Goal: Transaction & Acquisition: Obtain resource

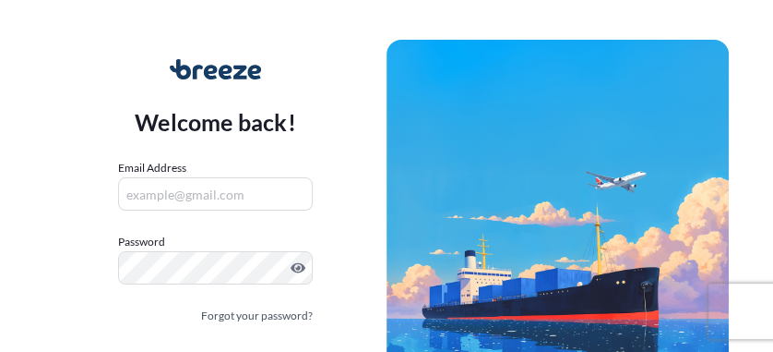
scroll to position [113, 0]
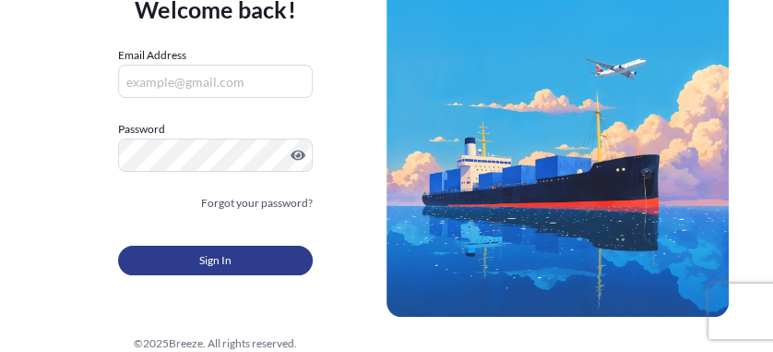
type input "[EMAIL_ADDRESS][DOMAIN_NAME]"
click at [222, 256] on span "Sign In" at bounding box center [215, 260] width 32 height 18
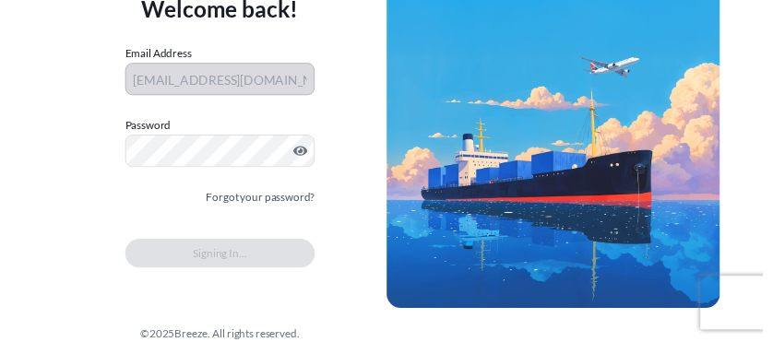
scroll to position [0, 0]
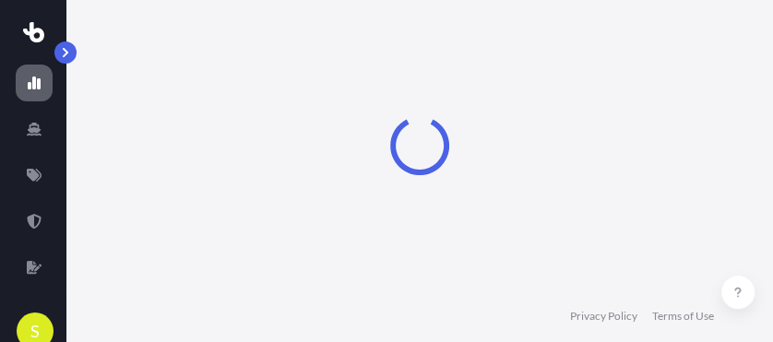
select select "2025"
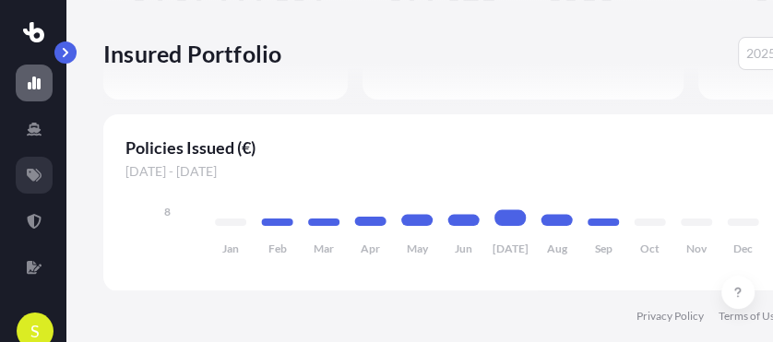
click at [37, 176] on icon at bounding box center [34, 175] width 15 height 13
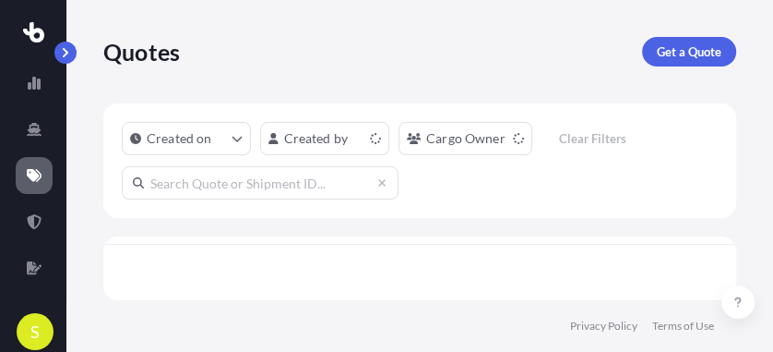
scroll to position [7, 10]
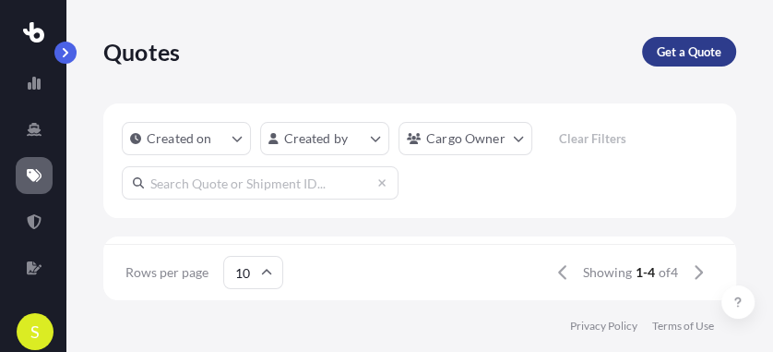
click at [687, 50] on p "Get a Quote" at bounding box center [689, 51] width 65 height 18
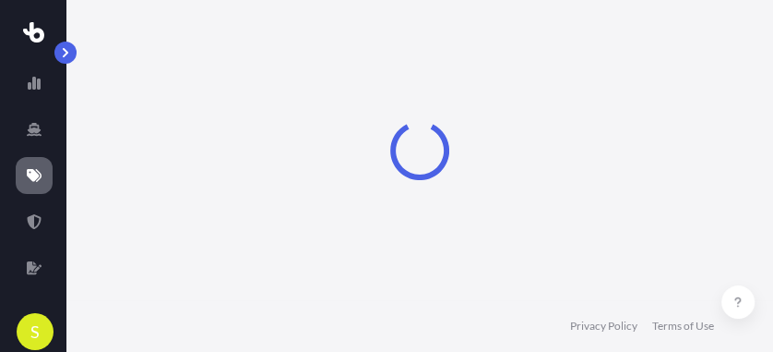
select select "Sea"
select select "1"
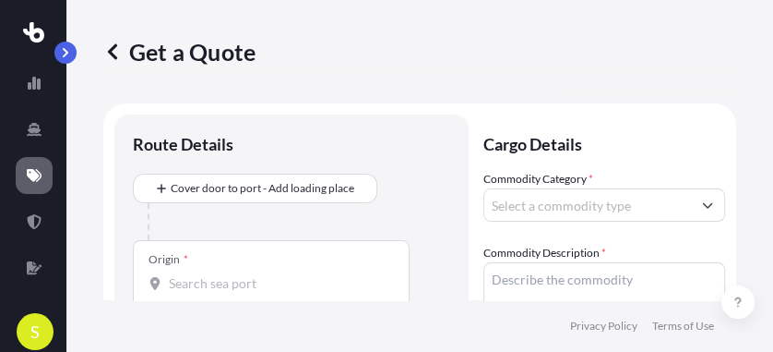
scroll to position [30, 0]
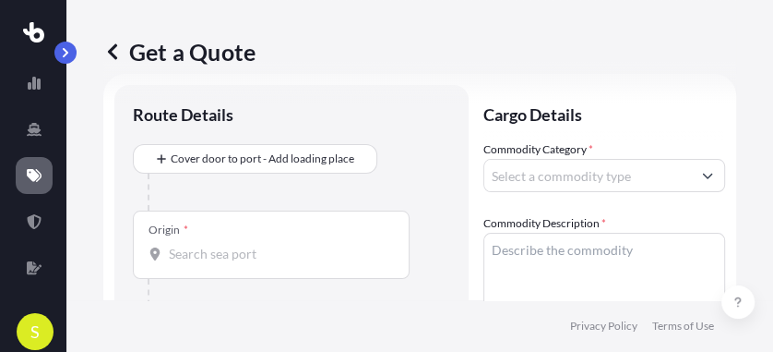
click at [167, 253] on div at bounding box center [271, 254] width 245 height 18
click at [169, 253] on input "Origin *" at bounding box center [278, 254] width 218 height 18
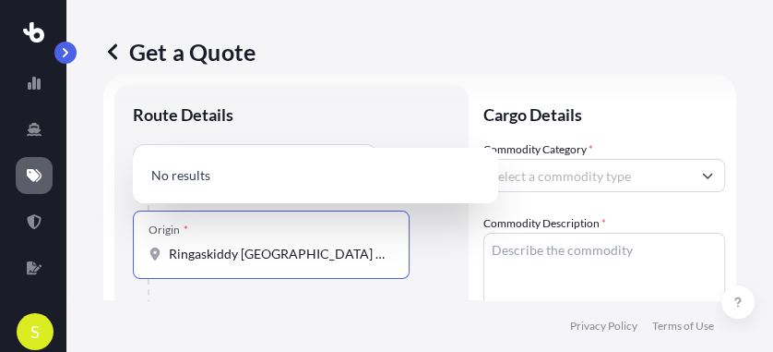
click at [702, 179] on icon "Show suggestions" at bounding box center [707, 175] width 11 height 11
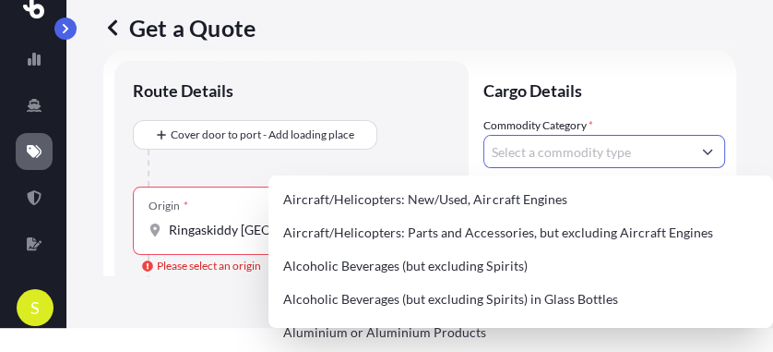
scroll to position [7, 0]
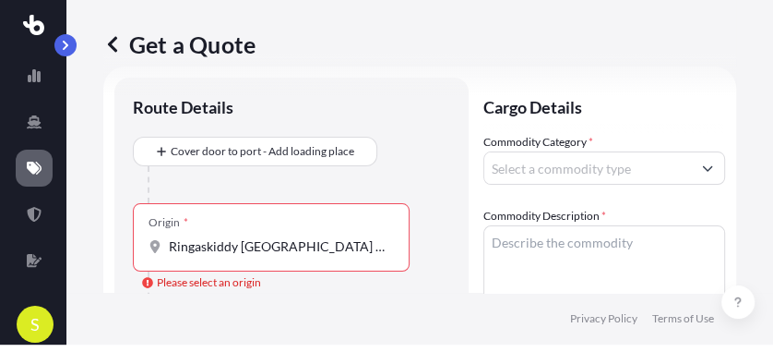
click at [151, 247] on icon at bounding box center [155, 246] width 10 height 13
click at [169, 247] on input "Ringaskiddy [GEOGRAPHIC_DATA] [GEOGRAPHIC_DATA]" at bounding box center [278, 246] width 218 height 18
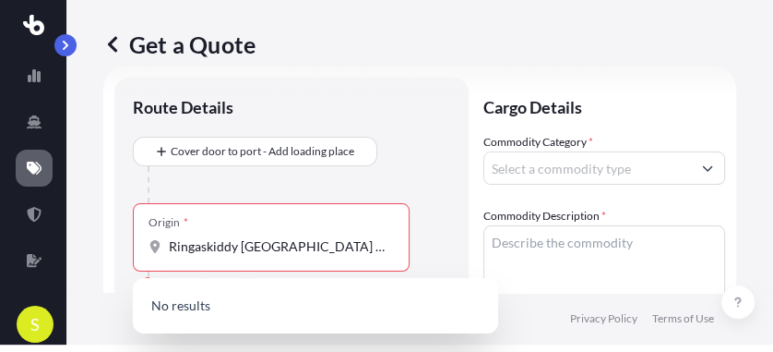
click at [167, 245] on div "Ringaskiddy [GEOGRAPHIC_DATA] [GEOGRAPHIC_DATA]" at bounding box center [271, 246] width 245 height 18
click at [169, 245] on input "Ringaskiddy [GEOGRAPHIC_DATA] [GEOGRAPHIC_DATA]" at bounding box center [278, 246] width 218 height 18
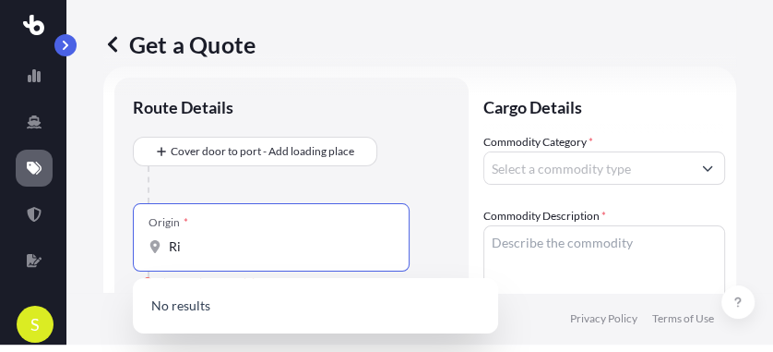
type input "R"
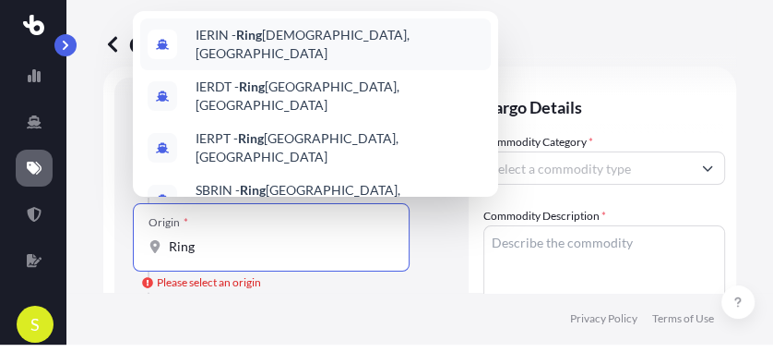
click at [270, 41] on span "IERIN - Ring askiddy, [GEOGRAPHIC_DATA]" at bounding box center [340, 44] width 288 height 37
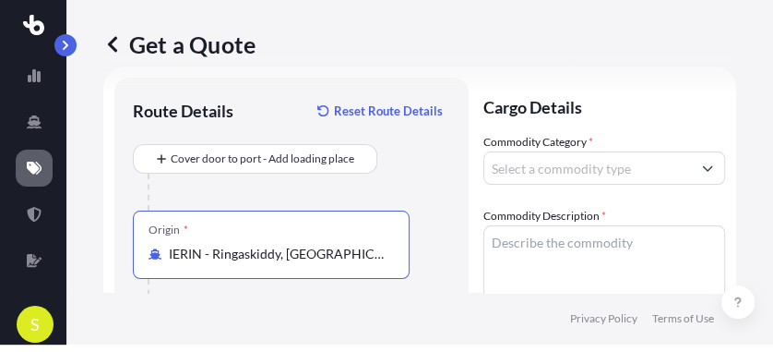
type input "IERIN - Ringaskiddy, [GEOGRAPHIC_DATA]"
click at [532, 170] on input "Commodity Category *" at bounding box center [587, 167] width 207 height 33
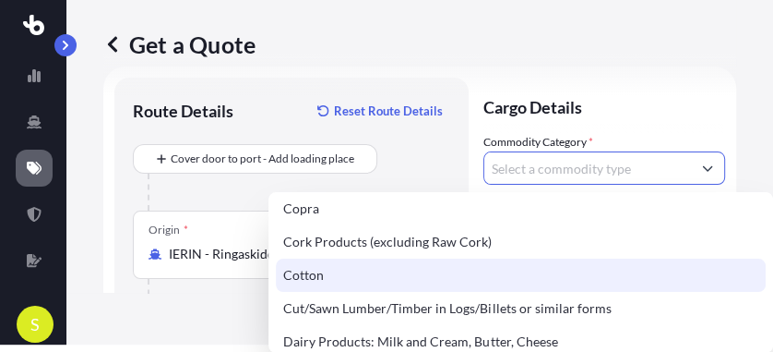
scroll to position [984, 0]
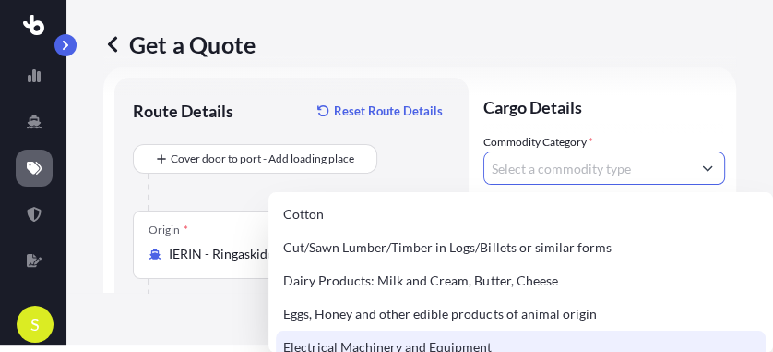
click at [410, 333] on div "Electrical Machinery and Equipment" at bounding box center [521, 346] width 490 height 33
type input "Electrical Machinery and Equipment"
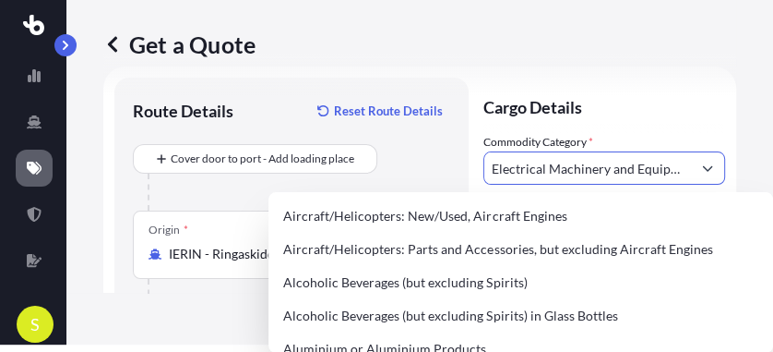
click at [703, 170] on icon "Show suggestions" at bounding box center [708, 169] width 10 height 6
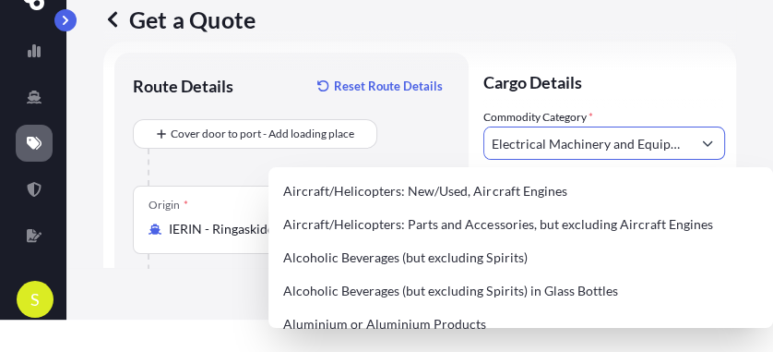
scroll to position [7, 0]
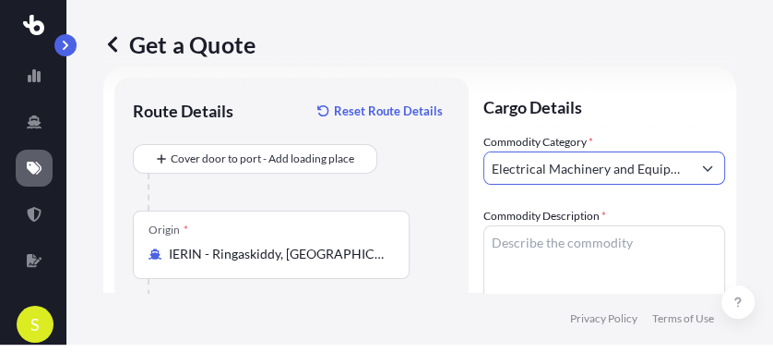
click at [696, 168] on body "140 options available. S Get a Quote Route Details Reset Route Details Cover do…" at bounding box center [386, 169] width 773 height 352
click at [700, 172] on body "140 options available. 140 options available. S Get a Quote Route Details Reset…" at bounding box center [386, 169] width 773 height 352
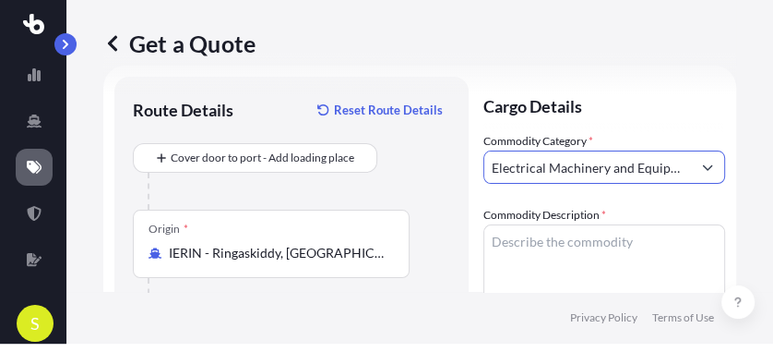
click at [693, 171] on body "140 options available. 140 options available. S Get a Quote Route Details Reset…" at bounding box center [386, 168] width 773 height 352
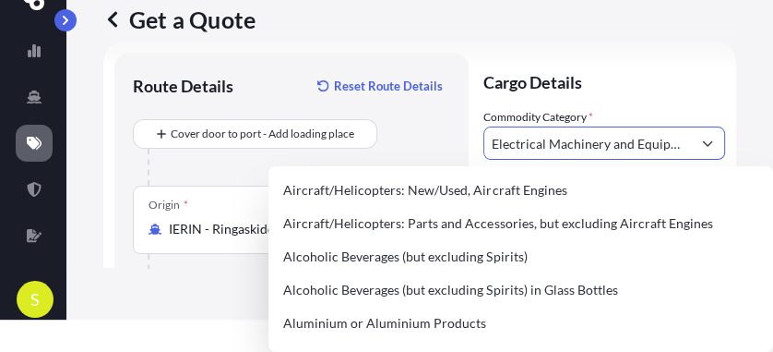
click at [700, 167] on body "140 options available. 140 options available. S Get a Quote Route Details Reset…" at bounding box center [386, 144] width 773 height 352
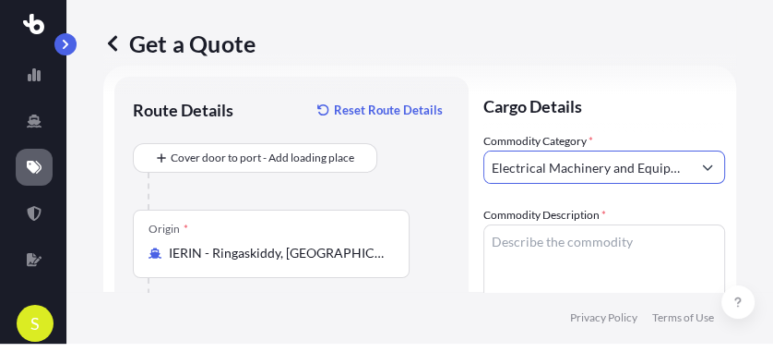
click at [700, 167] on body "140 options available. 140 options available. S Get a Quote Route Details Reset…" at bounding box center [386, 168] width 773 height 352
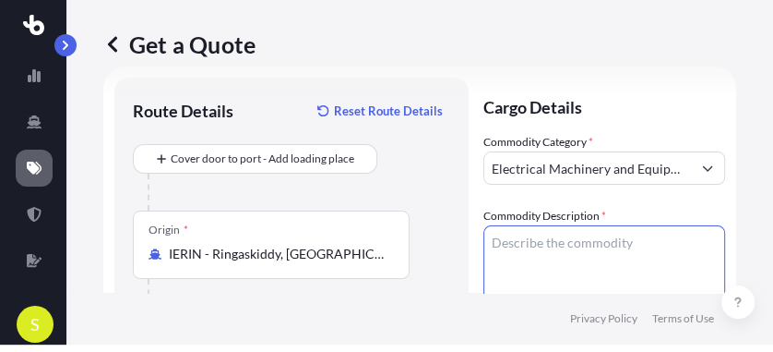
click at [492, 239] on textarea "Commodity Description *" at bounding box center [605, 269] width 242 height 89
paste textarea "and 1 composite sampler for taking environmental grab samples."
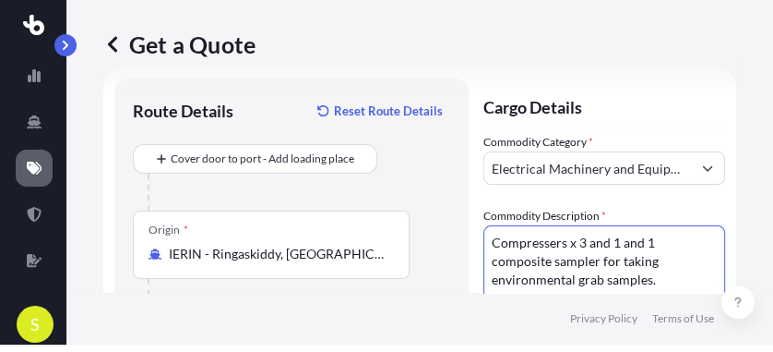
click at [620, 241] on textarea "Compressers x 3 and 1 and 1 composite sampler for taking environmental grab sam…" at bounding box center [605, 269] width 242 height 89
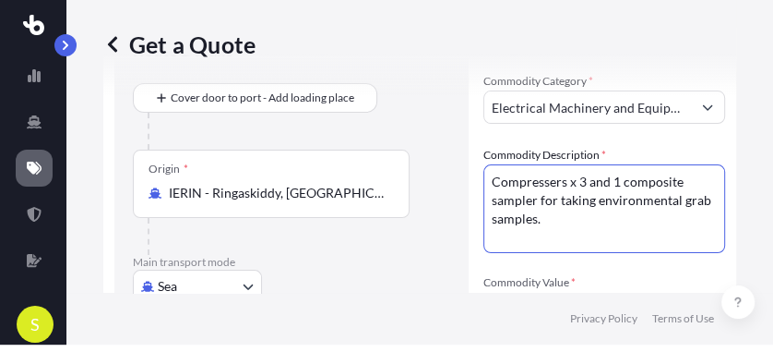
scroll to position [152, 0]
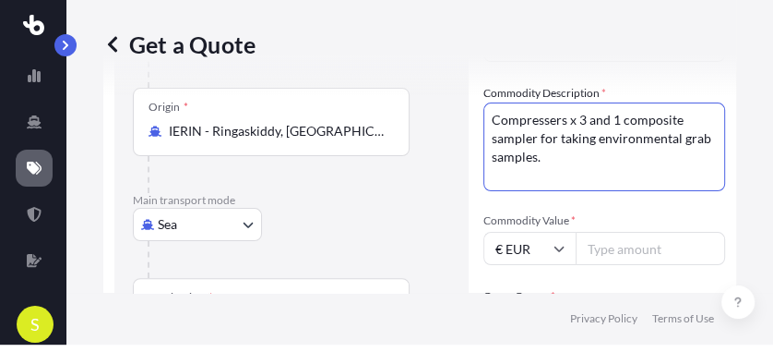
type textarea "Compressers x 3 and 1 composite sampler for taking environmental grab samples."
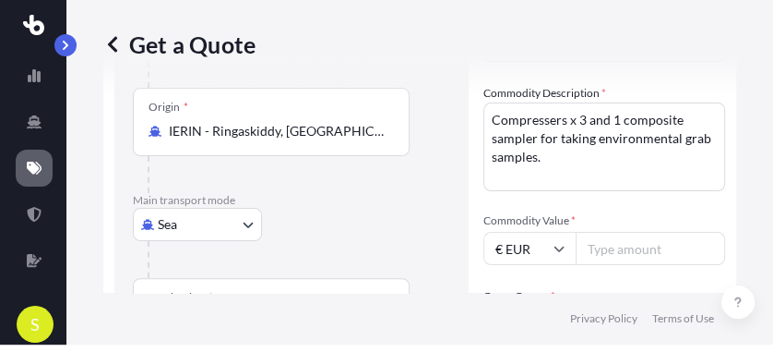
click at [599, 247] on input "Commodity Value *" at bounding box center [650, 248] width 149 height 33
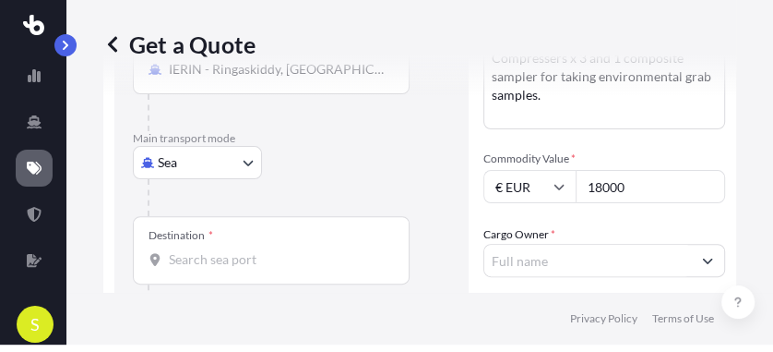
scroll to position [275, 0]
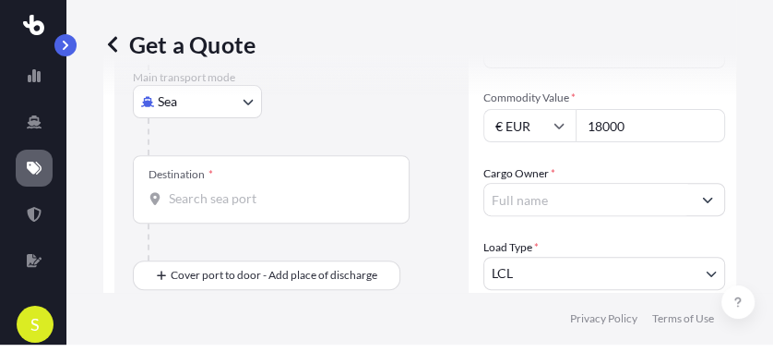
type input "18000"
click at [513, 201] on input "Cargo Owner *" at bounding box center [587, 199] width 207 height 33
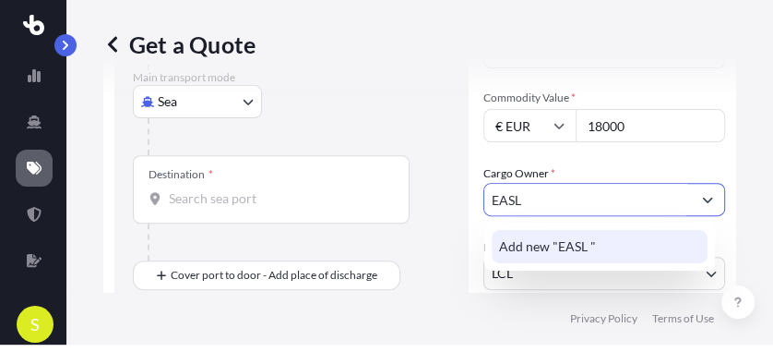
click at [558, 253] on span "Add new "EASL "" at bounding box center [547, 246] width 97 height 18
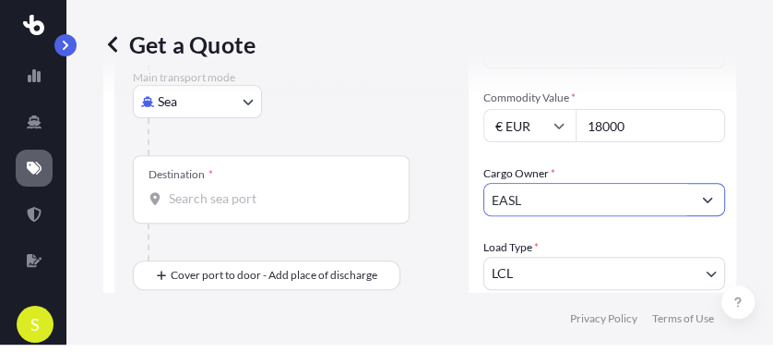
type input "EASL"
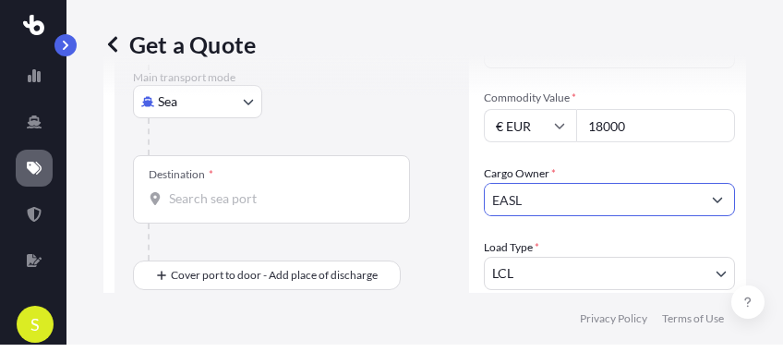
click at [700, 274] on body "1 option available. S Get a Quote Route Details Reset Route Details Cover door …" at bounding box center [391, 169] width 783 height 352
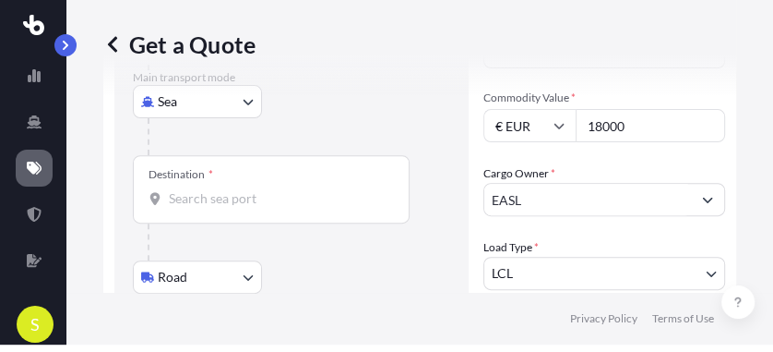
click at [172, 197] on input "Destination *" at bounding box center [278, 198] width 218 height 18
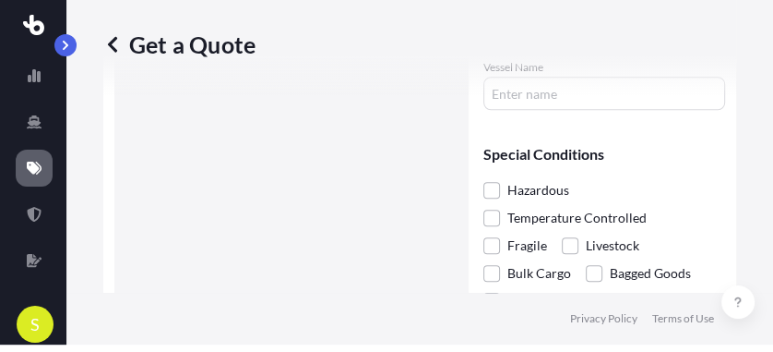
scroll to position [746, 0]
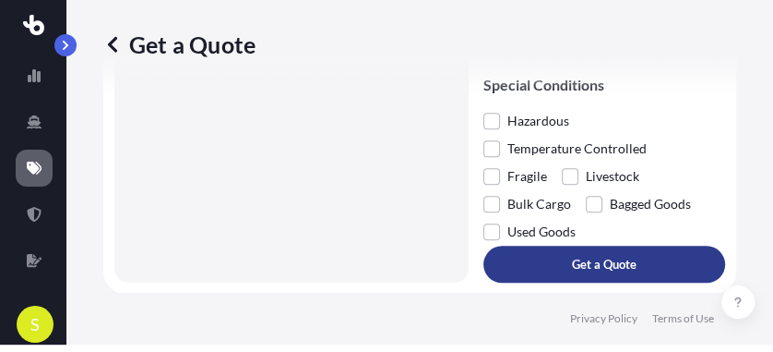
click at [574, 269] on p "Get a Quote" at bounding box center [604, 264] width 65 height 18
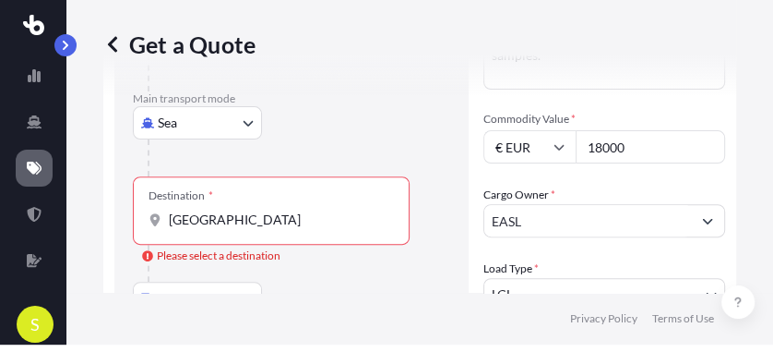
scroll to position [192, 0]
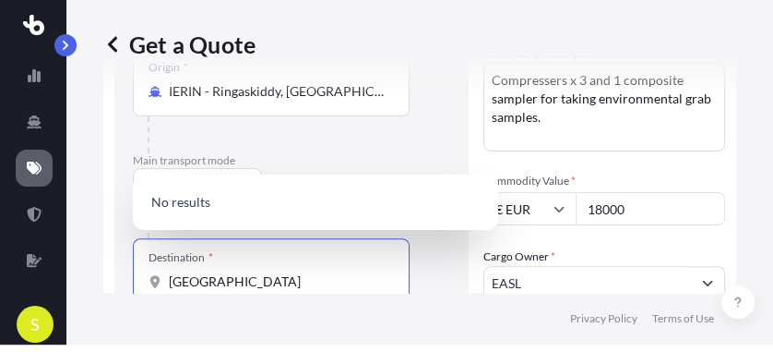
drag, startPoint x: 245, startPoint y: 281, endPoint x: 206, endPoint y: 282, distance: 39.7
click at [206, 282] on input "[GEOGRAPHIC_DATA]" at bounding box center [278, 281] width 218 height 18
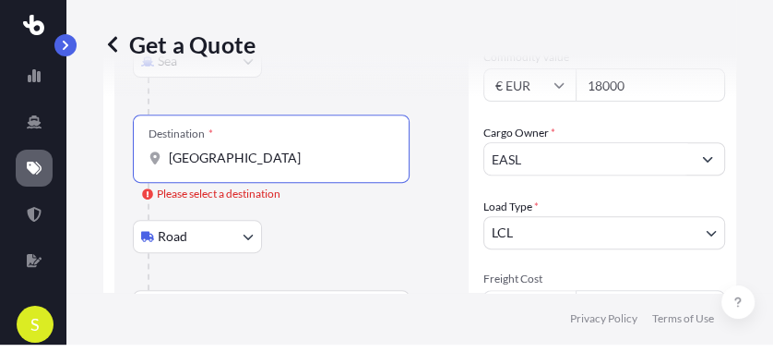
type input "[GEOGRAPHIC_DATA]"
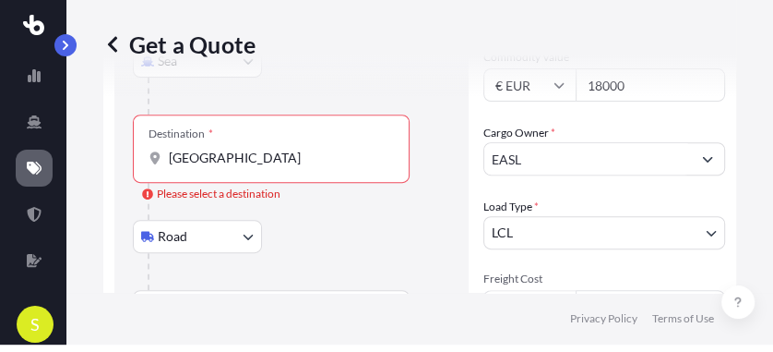
click at [161, 157] on icon at bounding box center [155, 157] width 13 height 13
click at [169, 157] on input "[GEOGRAPHIC_DATA]" at bounding box center [278, 158] width 218 height 18
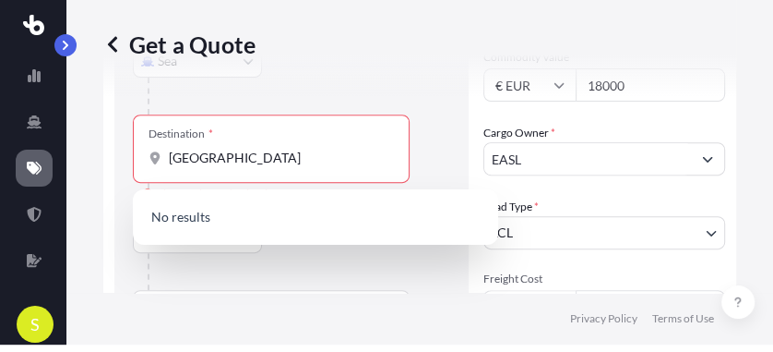
click at [151, 157] on icon at bounding box center [155, 157] width 10 height 13
click at [169, 157] on input "[GEOGRAPHIC_DATA]" at bounding box center [278, 158] width 218 height 18
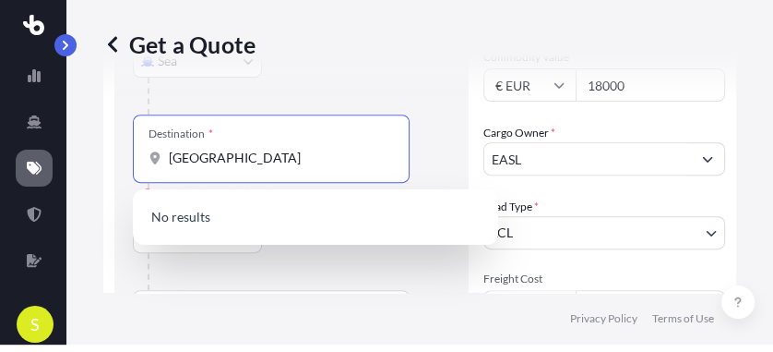
click at [151, 157] on icon at bounding box center [155, 157] width 10 height 13
click at [169, 157] on input "[GEOGRAPHIC_DATA]" at bounding box center [278, 158] width 218 height 18
drag, startPoint x: 257, startPoint y: 153, endPoint x: 167, endPoint y: 153, distance: 89.5
click at [167, 153] on div "[GEOGRAPHIC_DATA]" at bounding box center [271, 158] width 245 height 18
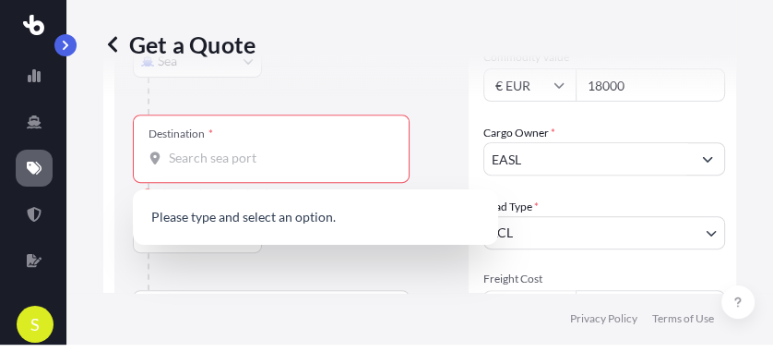
click at [152, 153] on icon at bounding box center [155, 157] width 10 height 13
click at [169, 153] on input "Destination * Please select a destination" at bounding box center [278, 158] width 218 height 18
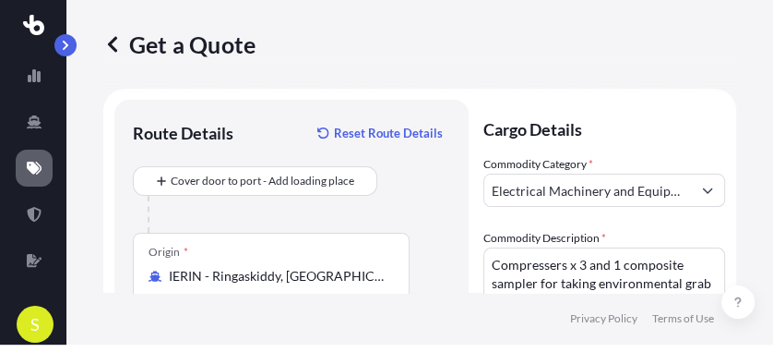
scroll to position [0, 0]
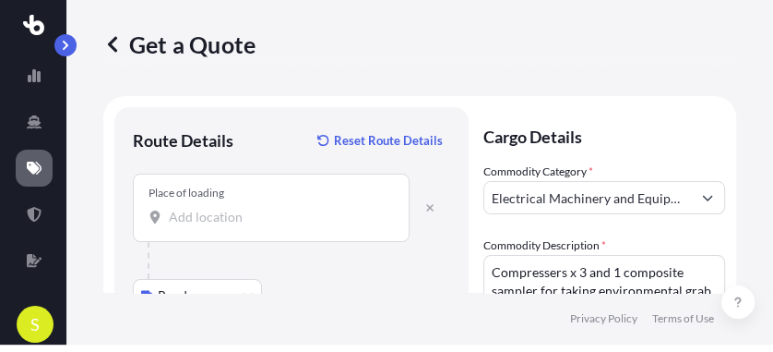
click at [165, 216] on div at bounding box center [271, 217] width 245 height 18
click at [169, 216] on input "Place of loading" at bounding box center [278, 217] width 218 height 18
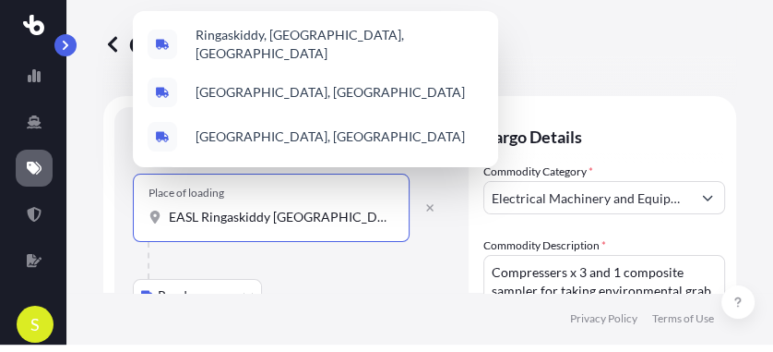
type input "EASL Ringaskiddy [GEOGRAPHIC_DATA] [GEOGRAPHIC_DATA]"
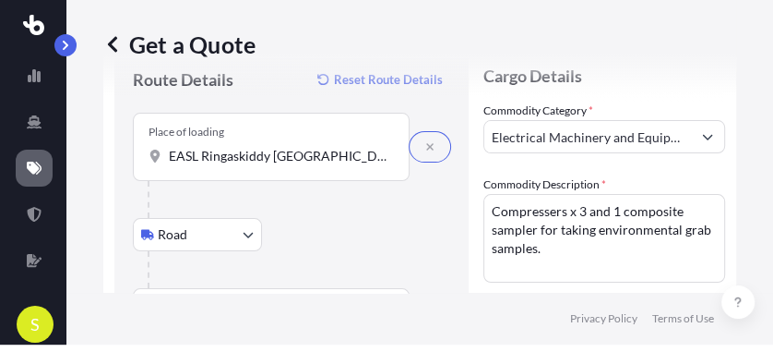
scroll to position [185, 0]
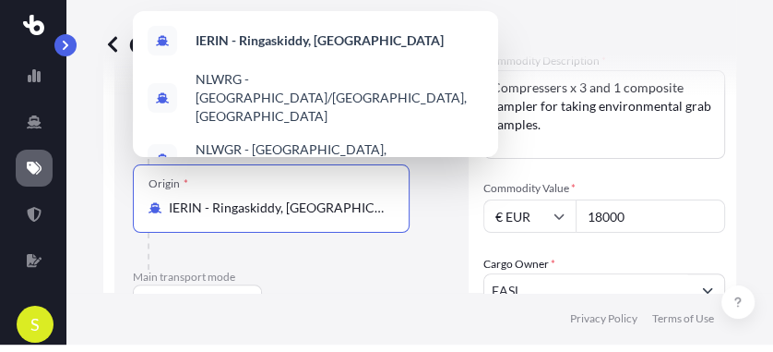
drag, startPoint x: 329, startPoint y: 207, endPoint x: 162, endPoint y: 207, distance: 167.0
click at [162, 207] on div "IERIN - Ringaskiddy, [GEOGRAPHIC_DATA]" at bounding box center [271, 207] width 245 height 18
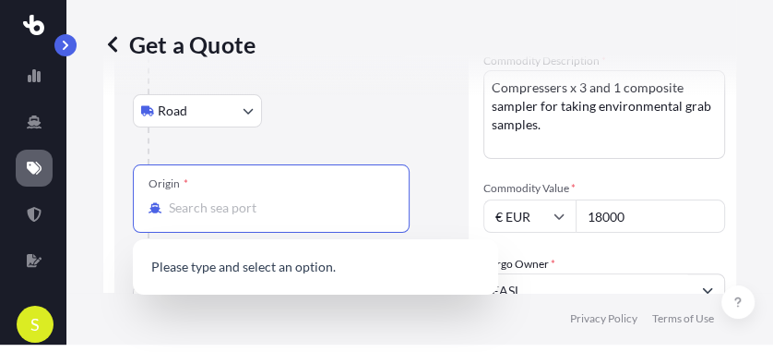
type input "IERIN - Ringaskiddy, [GEOGRAPHIC_DATA]"
click at [245, 109] on body "4 options available. 0 options available. S Get a Quote Route Details Reset Rou…" at bounding box center [386, 169] width 773 height 352
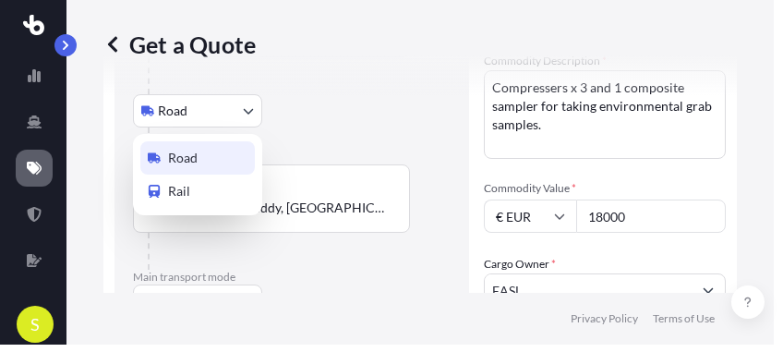
click at [196, 159] on span "Road" at bounding box center [183, 158] width 30 height 18
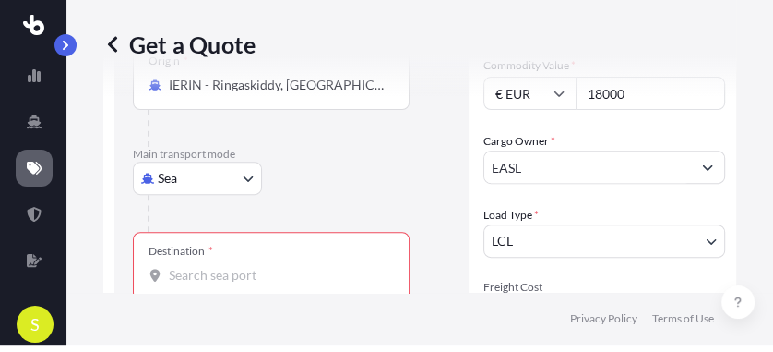
scroll to position [369, 0]
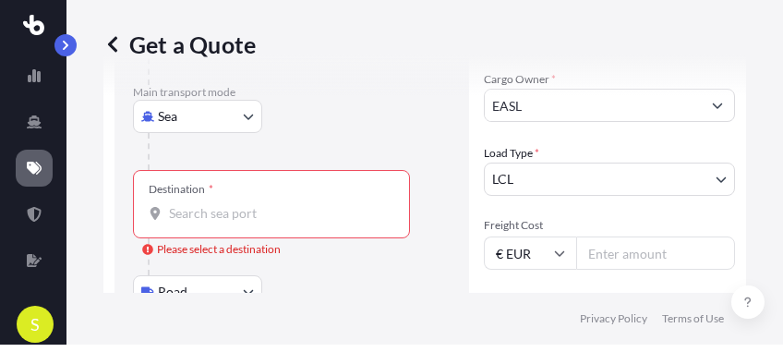
click at [248, 116] on body "S Get a Quote Route Details Reset Route Details Place of loading EASL Ringaskid…" at bounding box center [391, 169] width 783 height 352
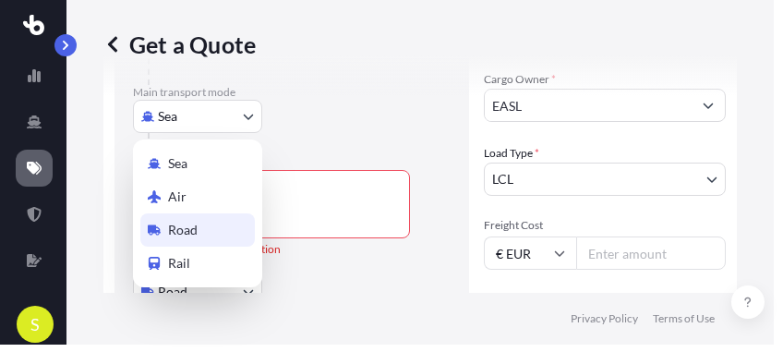
click at [182, 233] on span "Road" at bounding box center [183, 230] width 30 height 18
select select "Road"
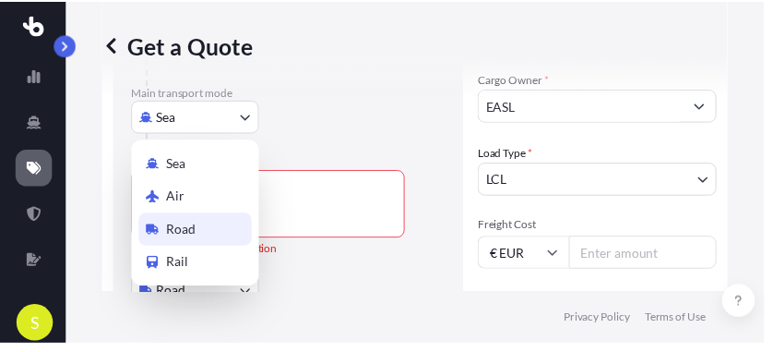
scroll to position [194, 0]
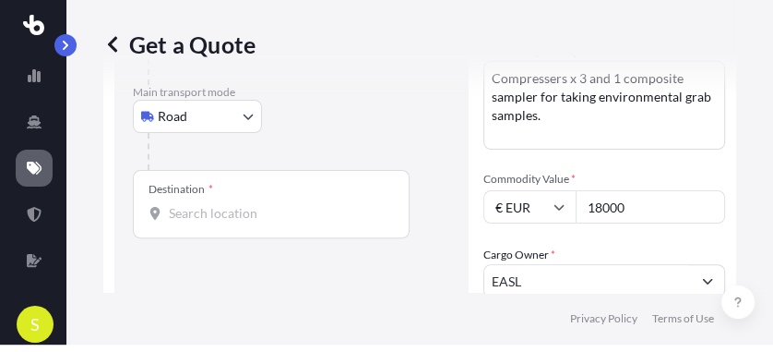
click at [164, 212] on div at bounding box center [271, 213] width 245 height 18
click at [169, 212] on input "Destination *" at bounding box center [278, 213] width 218 height 18
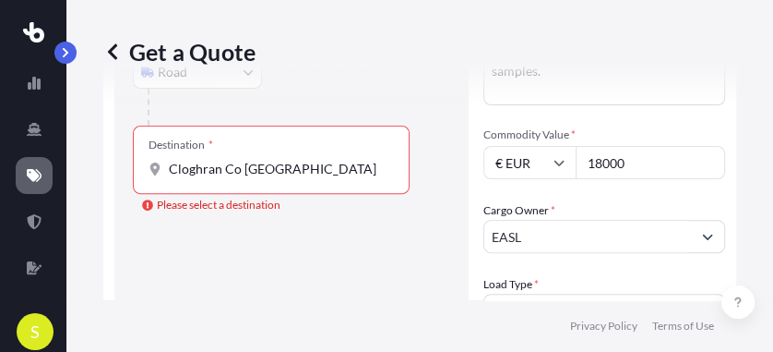
scroll to position [307, 0]
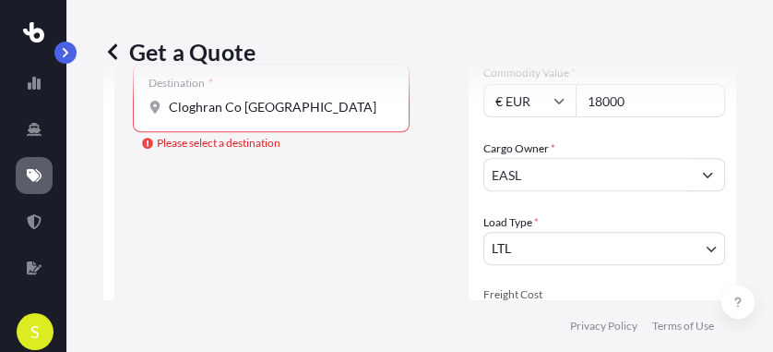
drag, startPoint x: 167, startPoint y: 105, endPoint x: 286, endPoint y: 97, distance: 119.3
click at [286, 97] on div "Get a Quote" at bounding box center [419, 51] width 633 height 103
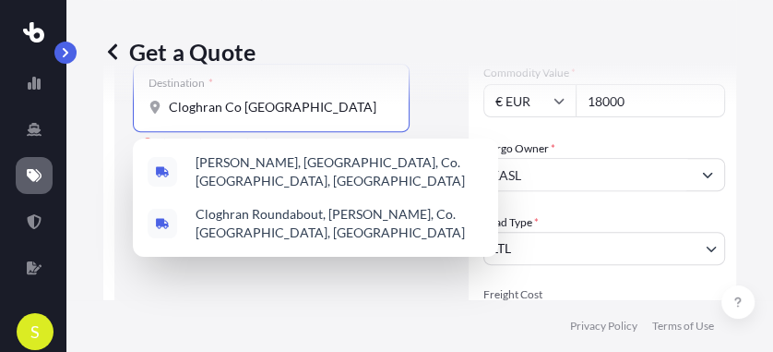
click at [285, 109] on input "Cloghran Co [GEOGRAPHIC_DATA]" at bounding box center [278, 107] width 218 height 18
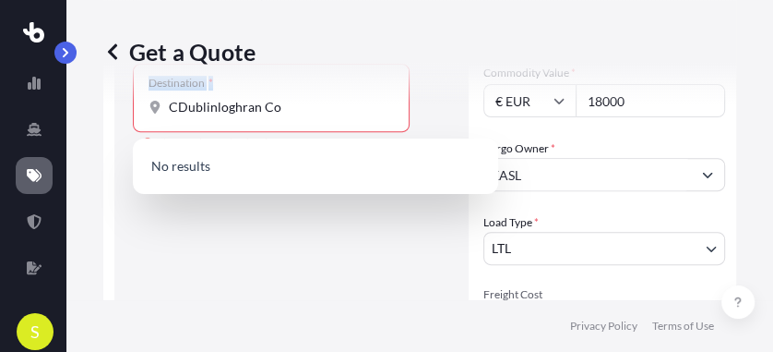
click at [281, 105] on div "Get a Quote Route Details Reset Route Details Place of loading Road Road Rail O…" at bounding box center [419, 150] width 707 height 300
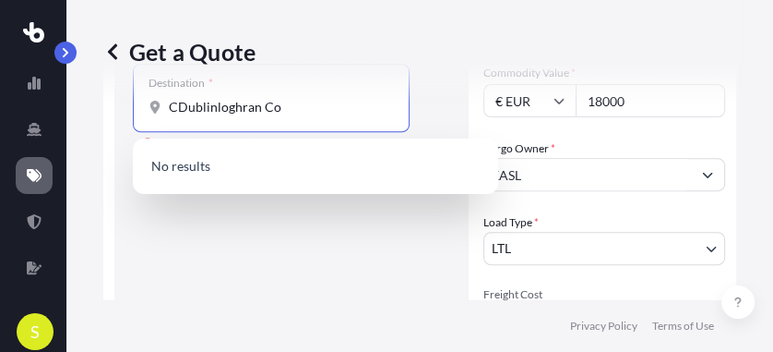
click at [281, 105] on input "CDublinloghran Co" at bounding box center [278, 107] width 218 height 18
type input "C"
paste input "[URL][DOMAIN_NAME]"
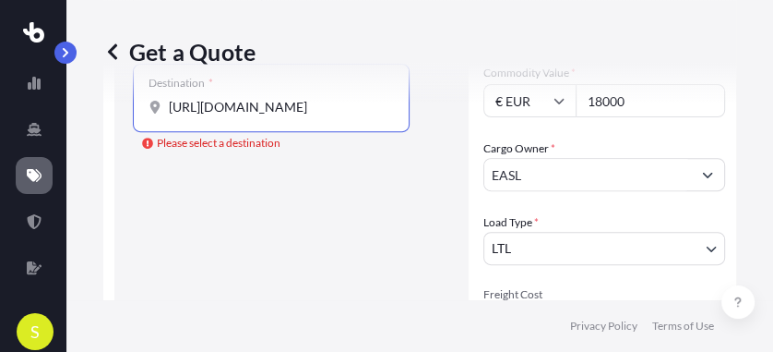
type input "[URL][DOMAIN_NAME]"
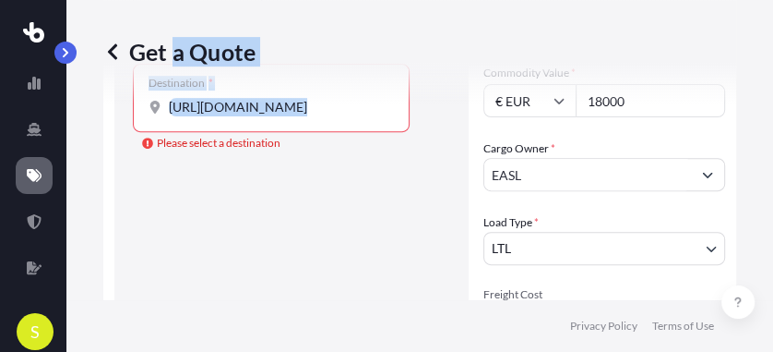
drag, startPoint x: 394, startPoint y: 106, endPoint x: 174, endPoint y: 102, distance: 219.7
click at [174, 102] on div "Get a Quote Route Details Reset Route Details Place of loading Road Road Rail O…" at bounding box center [419, 150] width 707 height 300
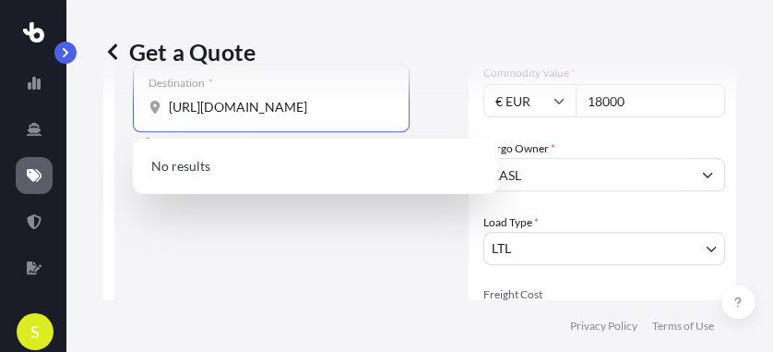
click at [317, 227] on div "Route Details Reset Route Details Place of loading Road Road Rail Origin * Main…" at bounding box center [291, 268] width 317 height 884
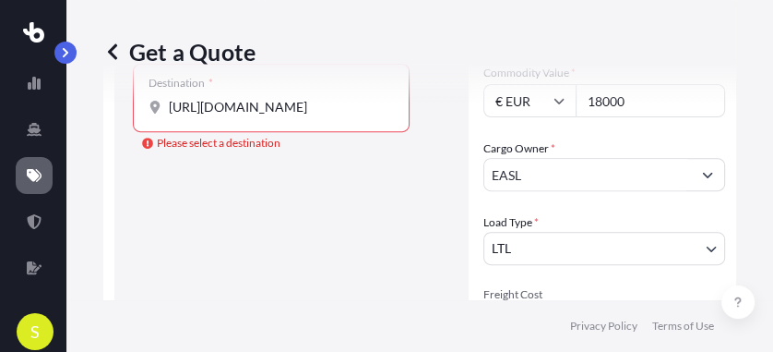
click at [377, 105] on input "[URL][DOMAIN_NAME]" at bounding box center [278, 107] width 218 height 18
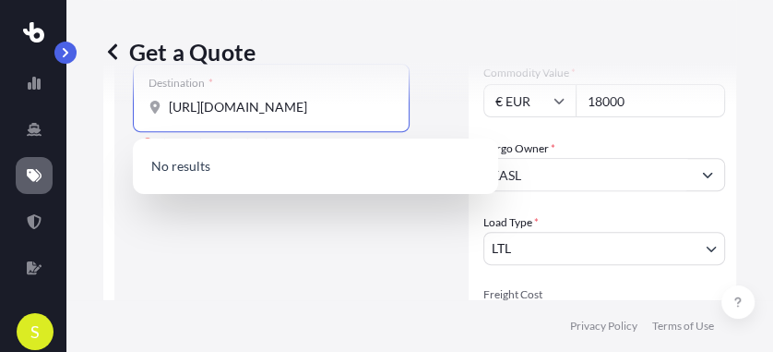
click at [377, 105] on input "[URL][DOMAIN_NAME]" at bounding box center [278, 107] width 218 height 18
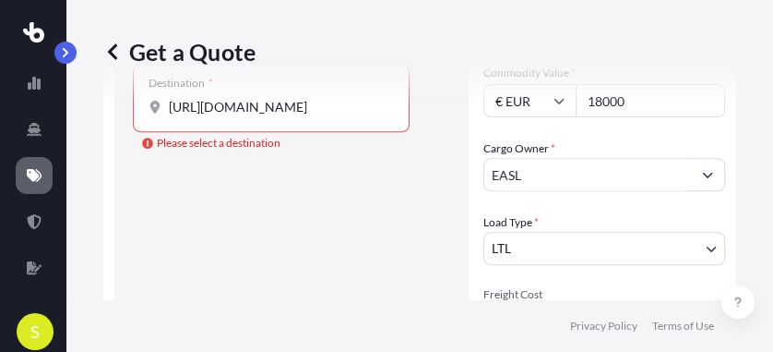
drag, startPoint x: 393, startPoint y: 105, endPoint x: 173, endPoint y: 107, distance: 219.6
click at [174, 107] on div "[URL][DOMAIN_NAME]" at bounding box center [271, 107] width 245 height 18
click at [174, 107] on input "[URL][DOMAIN_NAME]" at bounding box center [278, 107] width 218 height 18
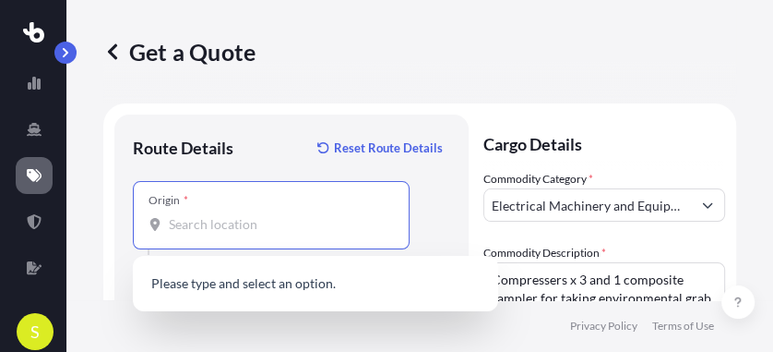
click at [172, 221] on input "Origin *" at bounding box center [278, 224] width 218 height 18
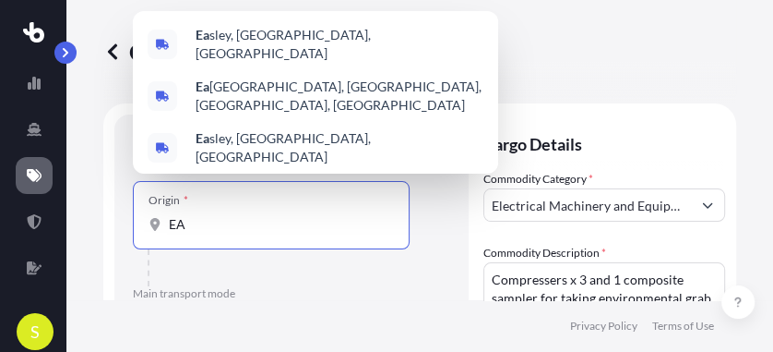
type input "E"
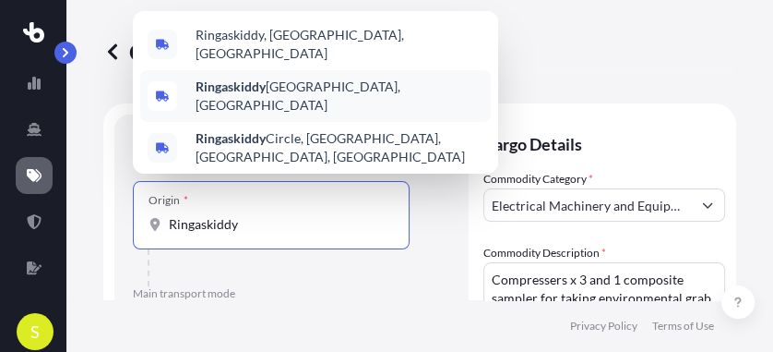
click at [255, 94] on b "Ringaskiddy" at bounding box center [231, 86] width 70 height 16
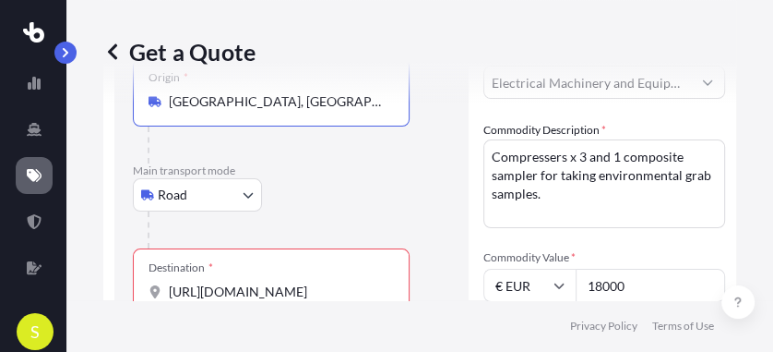
scroll to position [185, 0]
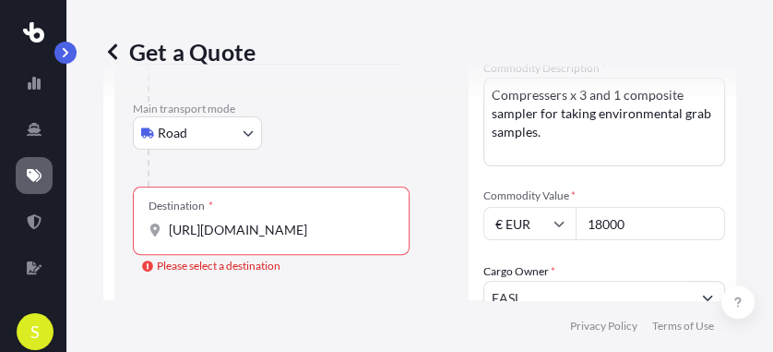
type input "[GEOGRAPHIC_DATA], [GEOGRAPHIC_DATA]"
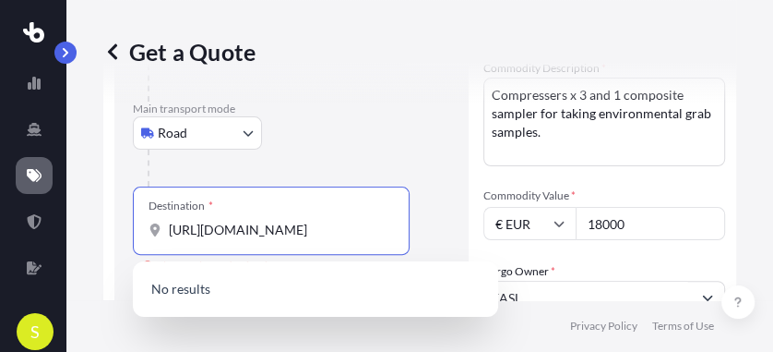
click at [376, 228] on input "[URL][DOMAIN_NAME]" at bounding box center [278, 230] width 218 height 18
drag, startPoint x: 376, startPoint y: 228, endPoint x: 226, endPoint y: 236, distance: 150.6
click at [226, 236] on input "[URL][DOMAIN_NAME]" at bounding box center [278, 230] width 218 height 18
type input "[URL]"
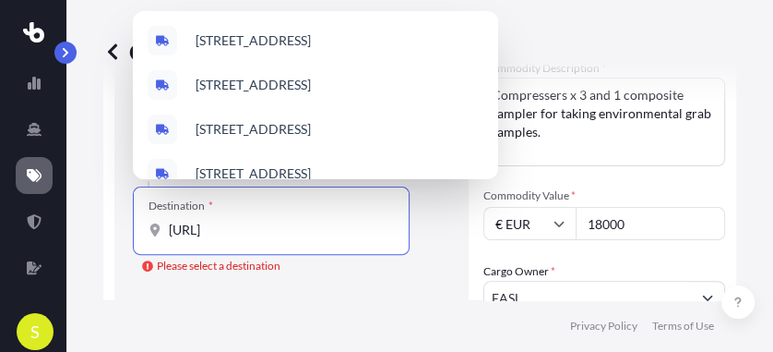
drag, startPoint x: 299, startPoint y: 233, endPoint x: 172, endPoint y: 222, distance: 127.8
click at [172, 222] on input "[URL]" at bounding box center [278, 230] width 218 height 18
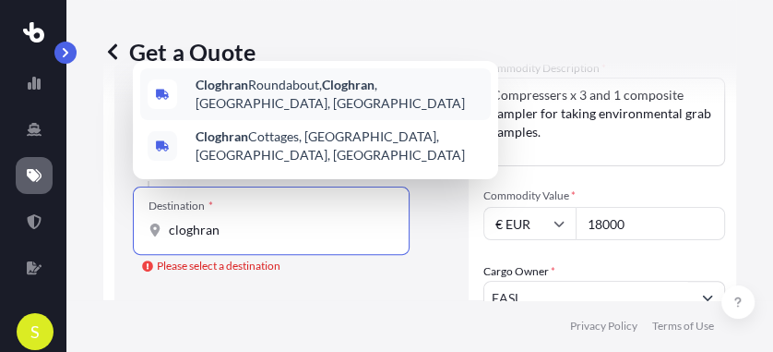
click at [223, 109] on span "Cloghran Roundabout, [GEOGRAPHIC_DATA] , [GEOGRAPHIC_DATA], [GEOGRAPHIC_DATA]" at bounding box center [340, 94] width 288 height 37
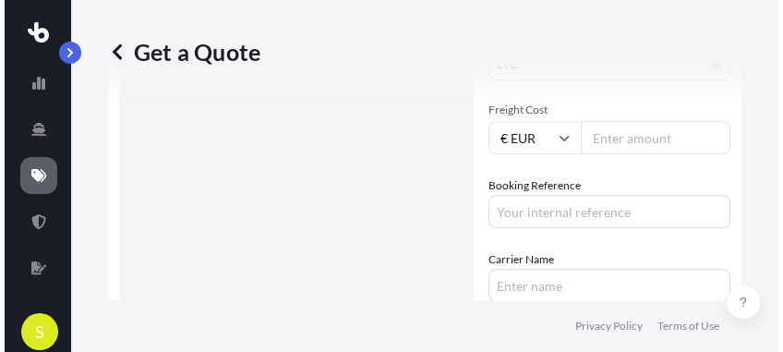
scroll to position [746, 0]
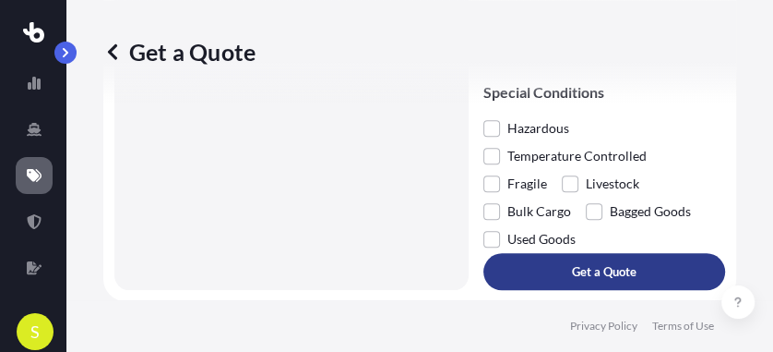
type input "Cloghran Roundabout, [GEOGRAPHIC_DATA], [GEOGRAPHIC_DATA], [GEOGRAPHIC_DATA]"
click at [608, 271] on p "Get a Quote" at bounding box center [604, 271] width 65 height 18
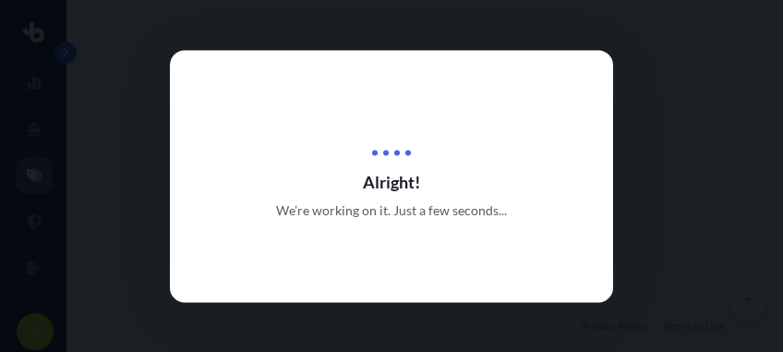
select select "Road"
select select "1"
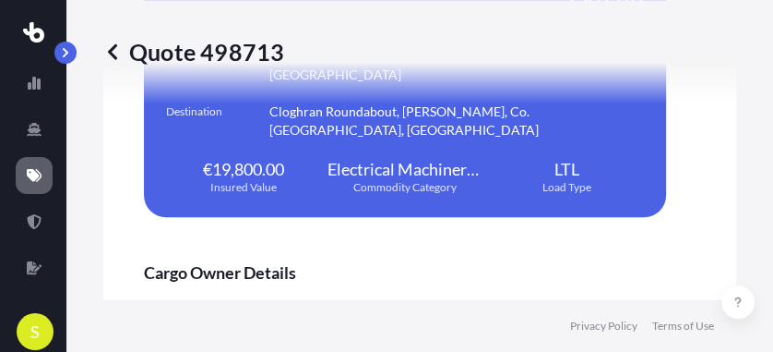
scroll to position [4057, 0]
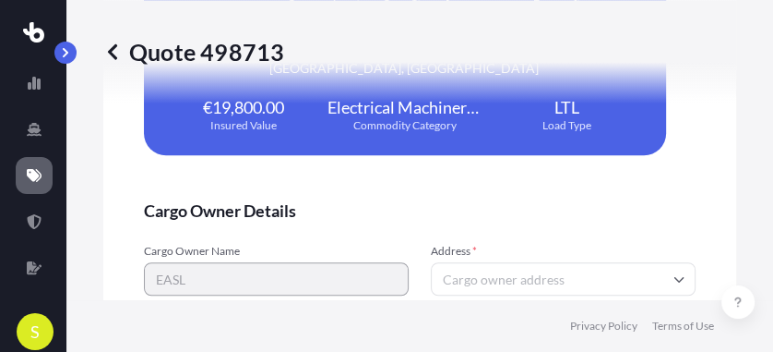
click at [467, 262] on input "Address *" at bounding box center [563, 278] width 265 height 33
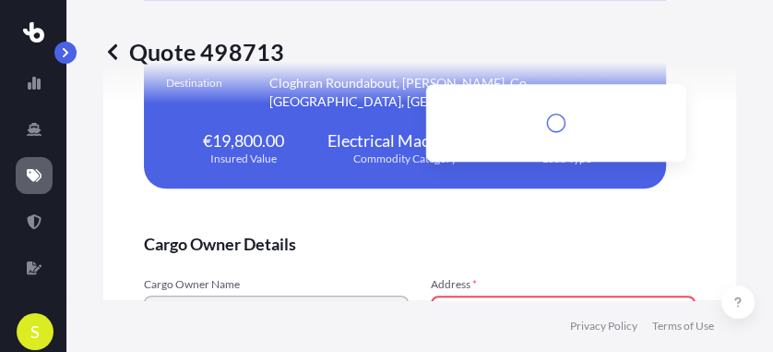
scroll to position [4090, 0]
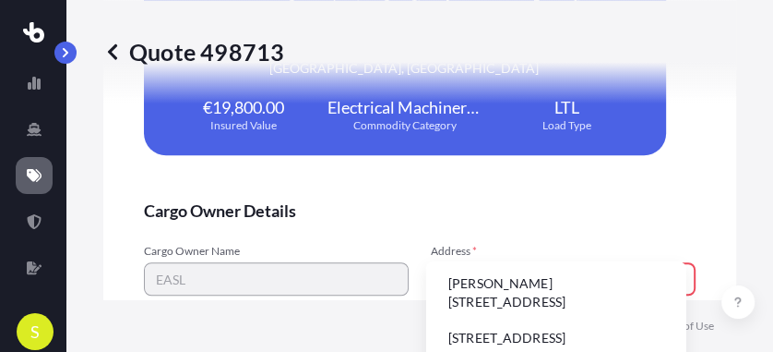
paste input "[STREET_ADDRESS]"
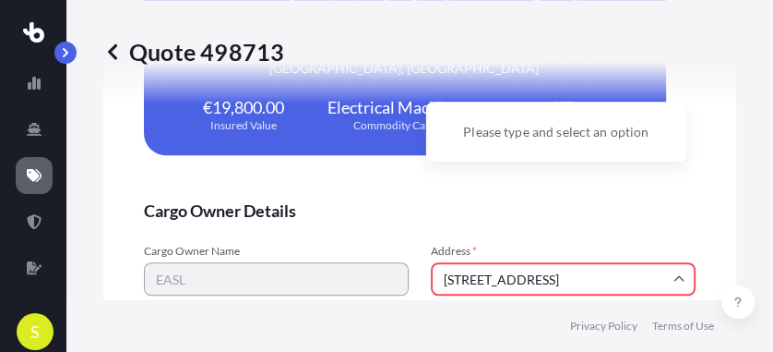
click at [513, 262] on input "[STREET_ADDRESS]" at bounding box center [563, 278] width 265 height 33
click at [517, 262] on input "[STREET_ADDRESS]" at bounding box center [563, 278] width 265 height 33
type input "[STREET_ADDRESS]"
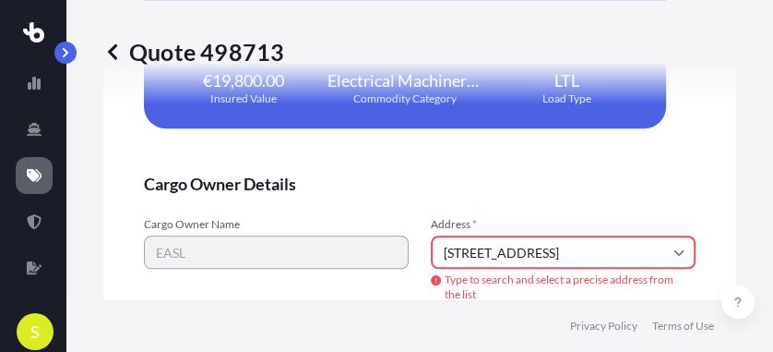
type input "d"
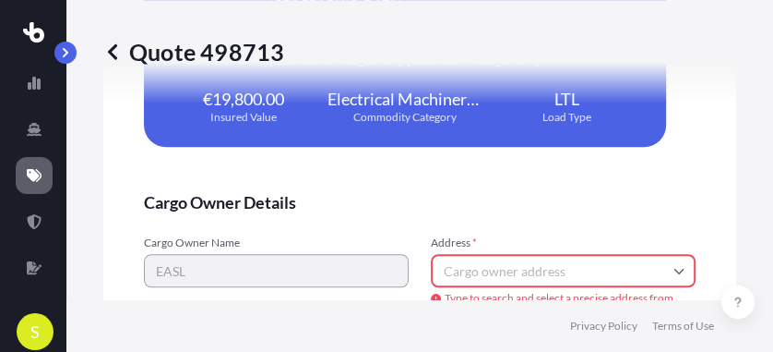
scroll to position [4135, 0]
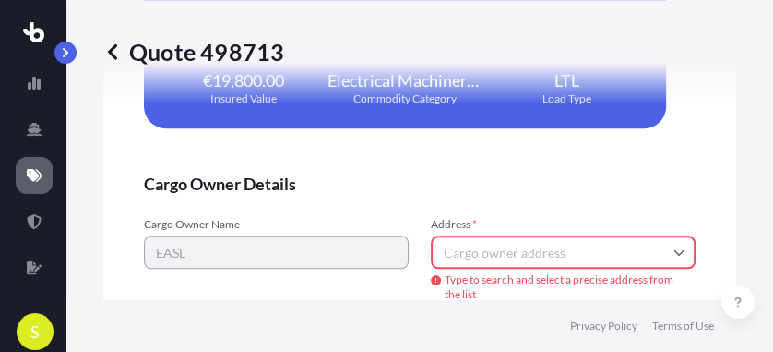
type input "[EMAIL_ADDRESS][DOMAIN_NAME]"
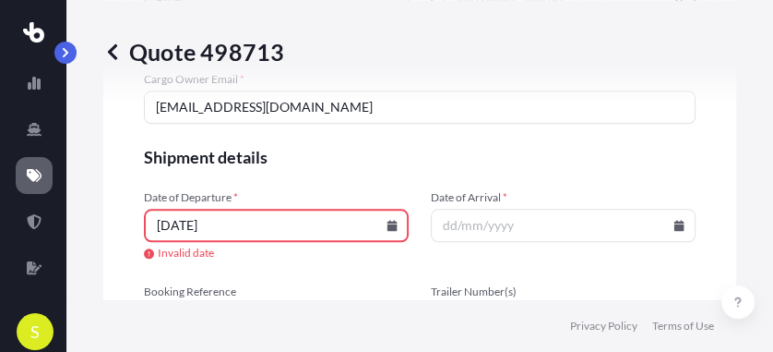
scroll to position [4368, 0]
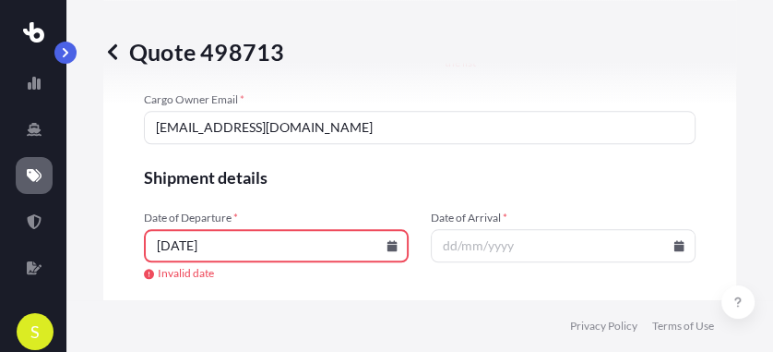
type input "[DATE]"
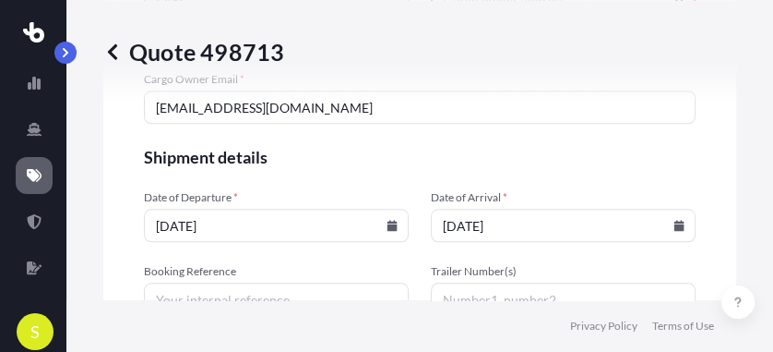
type input "[DATE]"
type input "GRP13572"
click at [460, 282] on input "Trailer Number(s)" at bounding box center [563, 298] width 265 height 33
click at [465, 282] on input "TNT movement" at bounding box center [563, 298] width 265 height 33
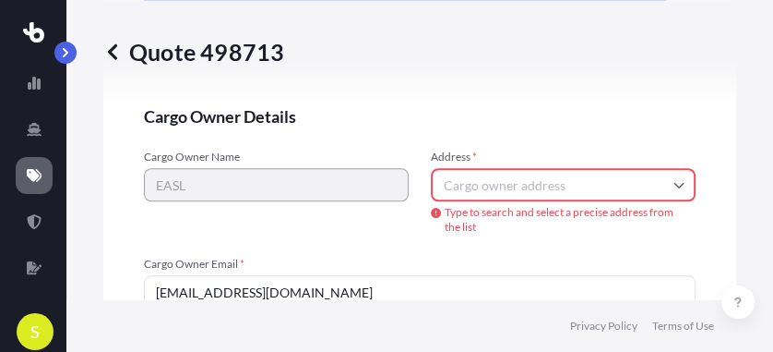
type input "Fedex movement"
click at [675, 168] on input "Address *" at bounding box center [563, 184] width 265 height 33
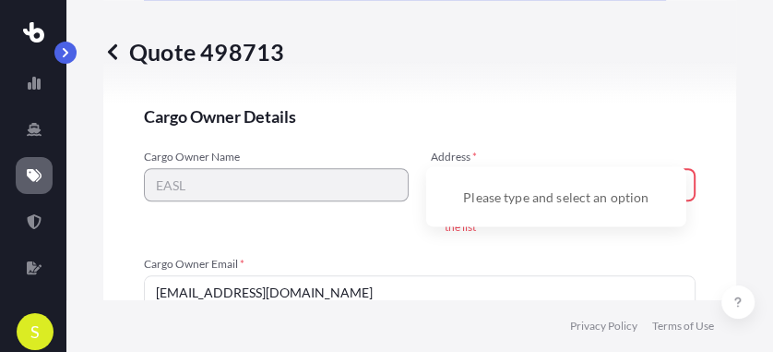
click at [467, 197] on div "Please type and select an option" at bounding box center [556, 195] width 245 height 45
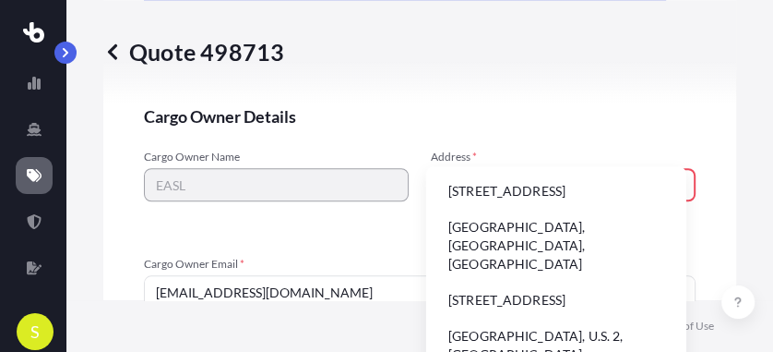
click at [438, 168] on input "2 [GEOGRAPHIC_DATA]" at bounding box center [563, 184] width 265 height 33
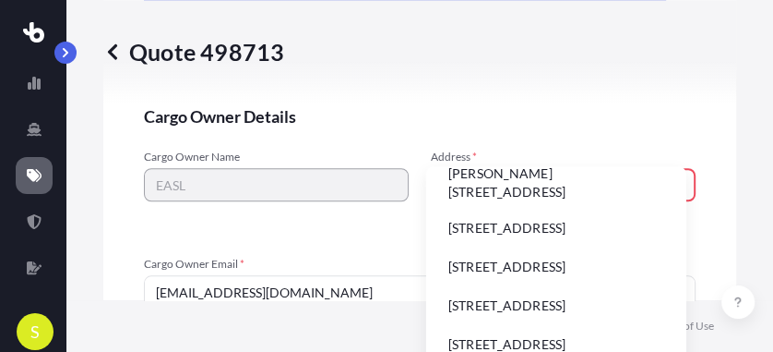
scroll to position [0, 0]
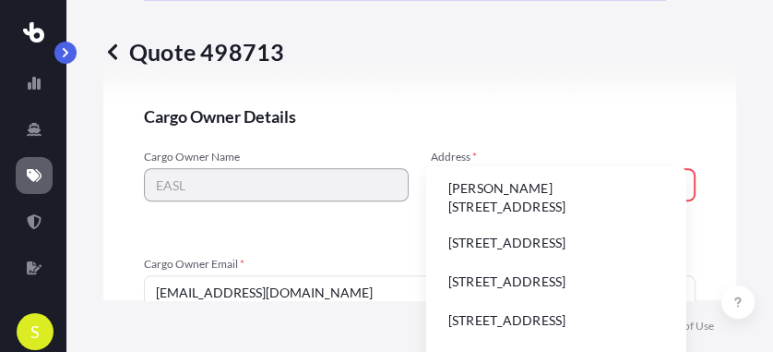
click at [606, 168] on input "Unit [GEOGRAPHIC_DATA]" at bounding box center [563, 184] width 265 height 33
paste input "[STREET_ADDRESS]"
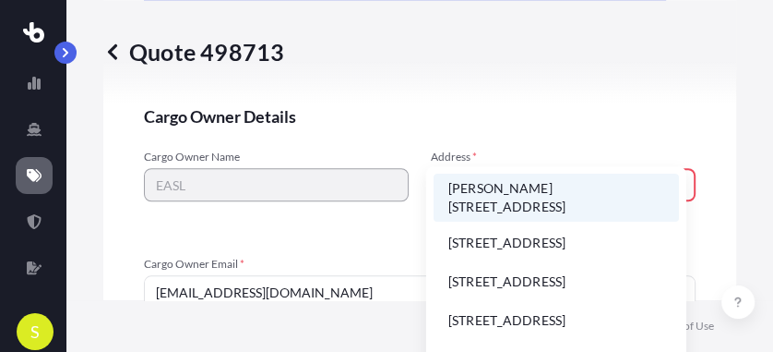
scroll to position [0, 122]
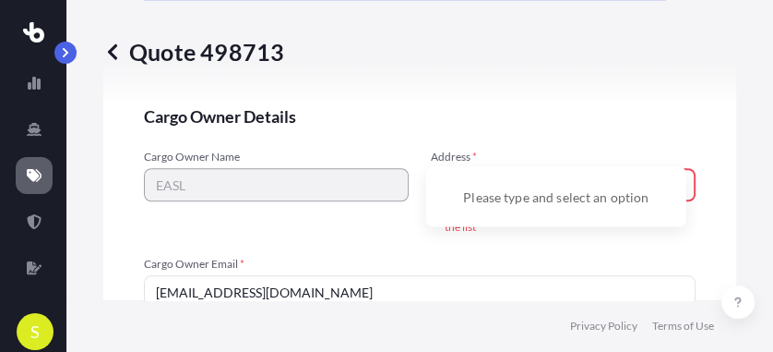
click at [519, 168] on input "[STREET_ADDRESS]" at bounding box center [563, 184] width 265 height 33
click at [563, 168] on input "[STREET_ADDRESS]" at bounding box center [563, 184] width 265 height 33
click at [593, 168] on input "[STREET_ADDRESS]" at bounding box center [563, 184] width 265 height 33
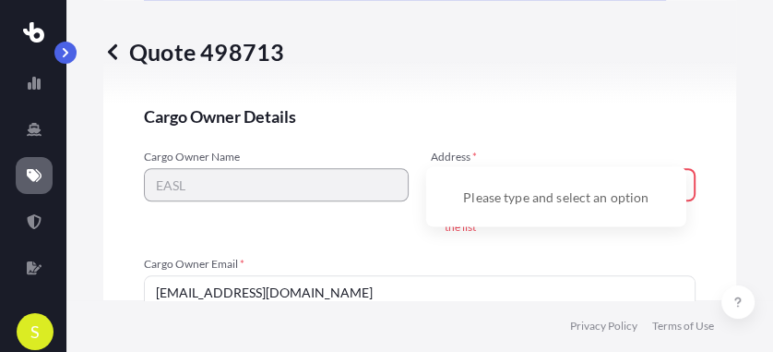
scroll to position [0, 0]
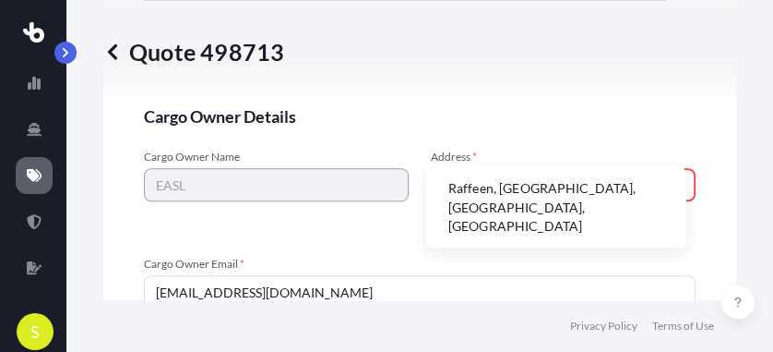
click at [533, 198] on li "Raffeen, [GEOGRAPHIC_DATA], [GEOGRAPHIC_DATA], [GEOGRAPHIC_DATA]" at bounding box center [556, 206] width 245 height 66
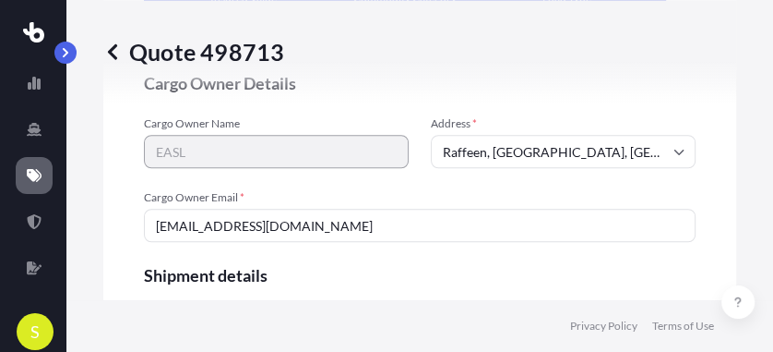
type input "Raffeen, Co. [STREET_ADDRESS]"
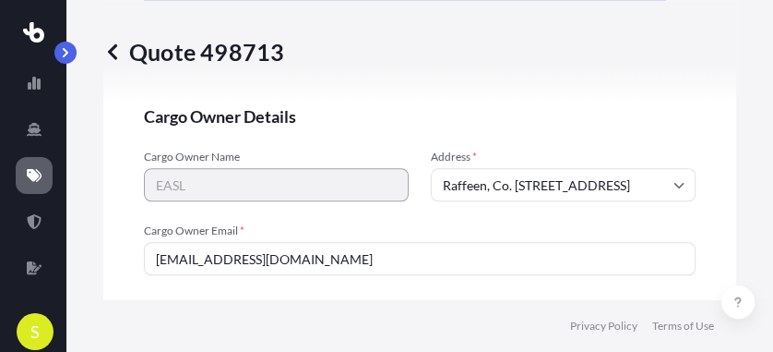
scroll to position [4412, 0]
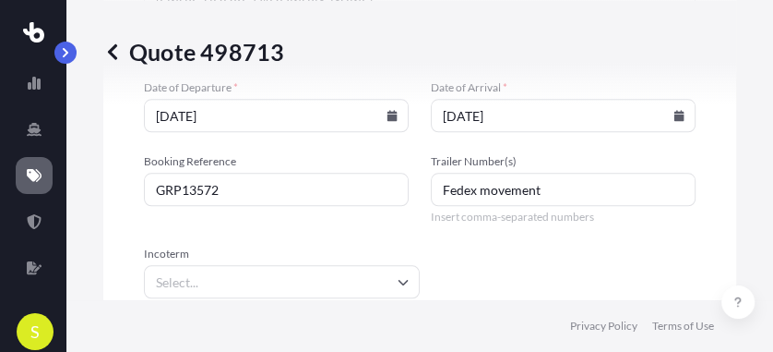
click at [402, 280] on icon at bounding box center [404, 283] width 10 height 6
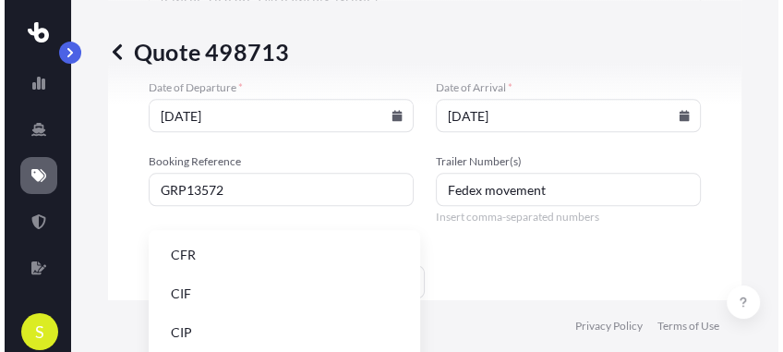
scroll to position [234, 0]
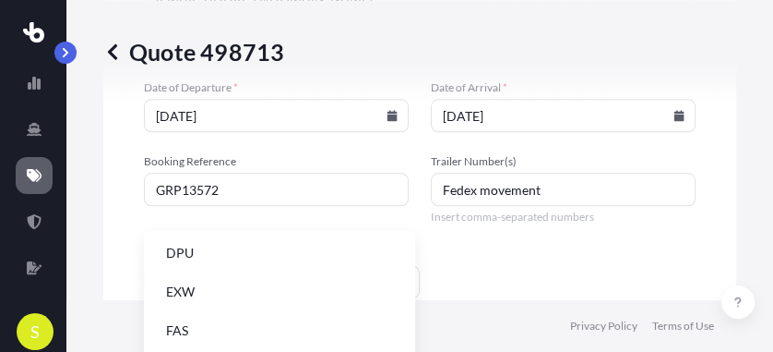
click at [325, 285] on li "EXW" at bounding box center [279, 291] width 257 height 35
